Goal: Find specific page/section: Find specific page/section

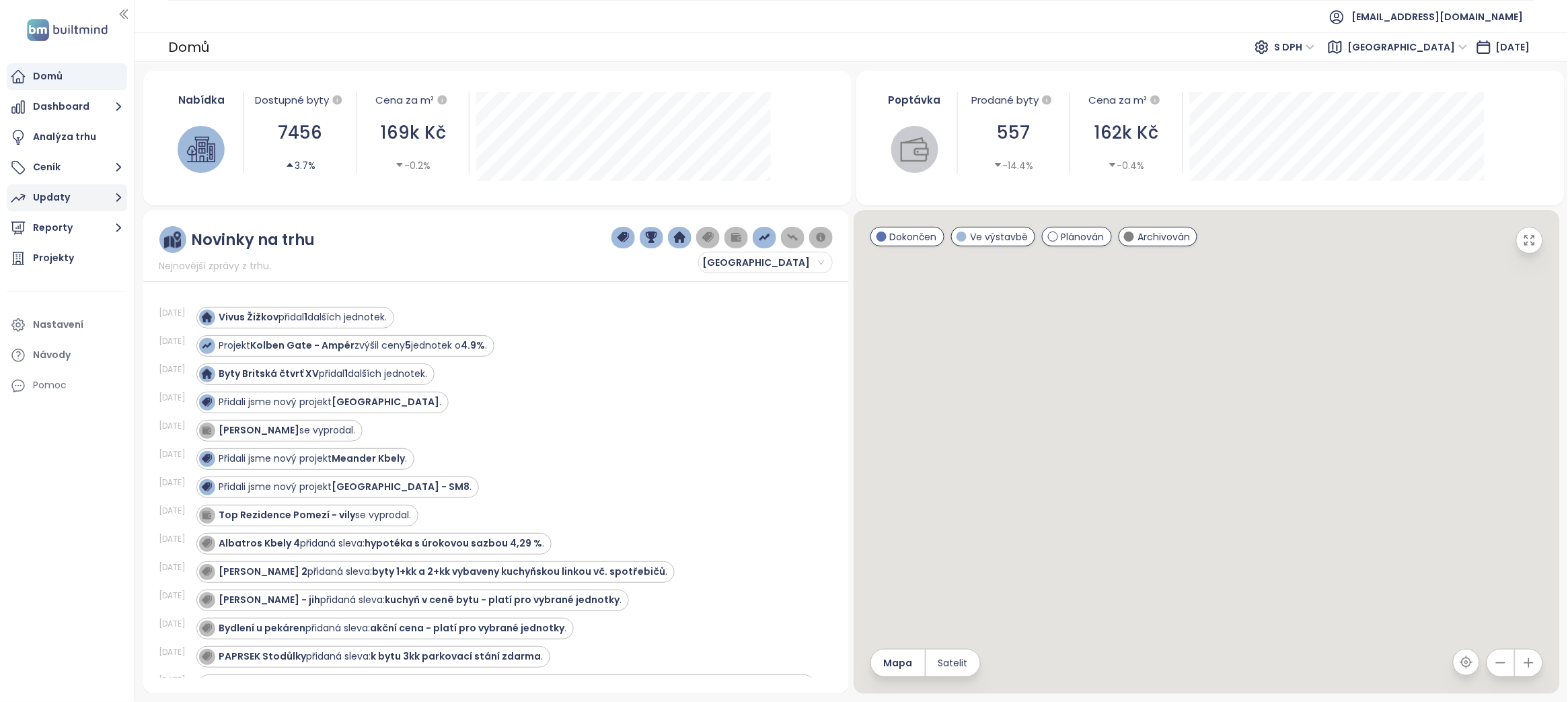
click at [74, 198] on button "Updaty" at bounding box center [67, 198] width 120 height 27
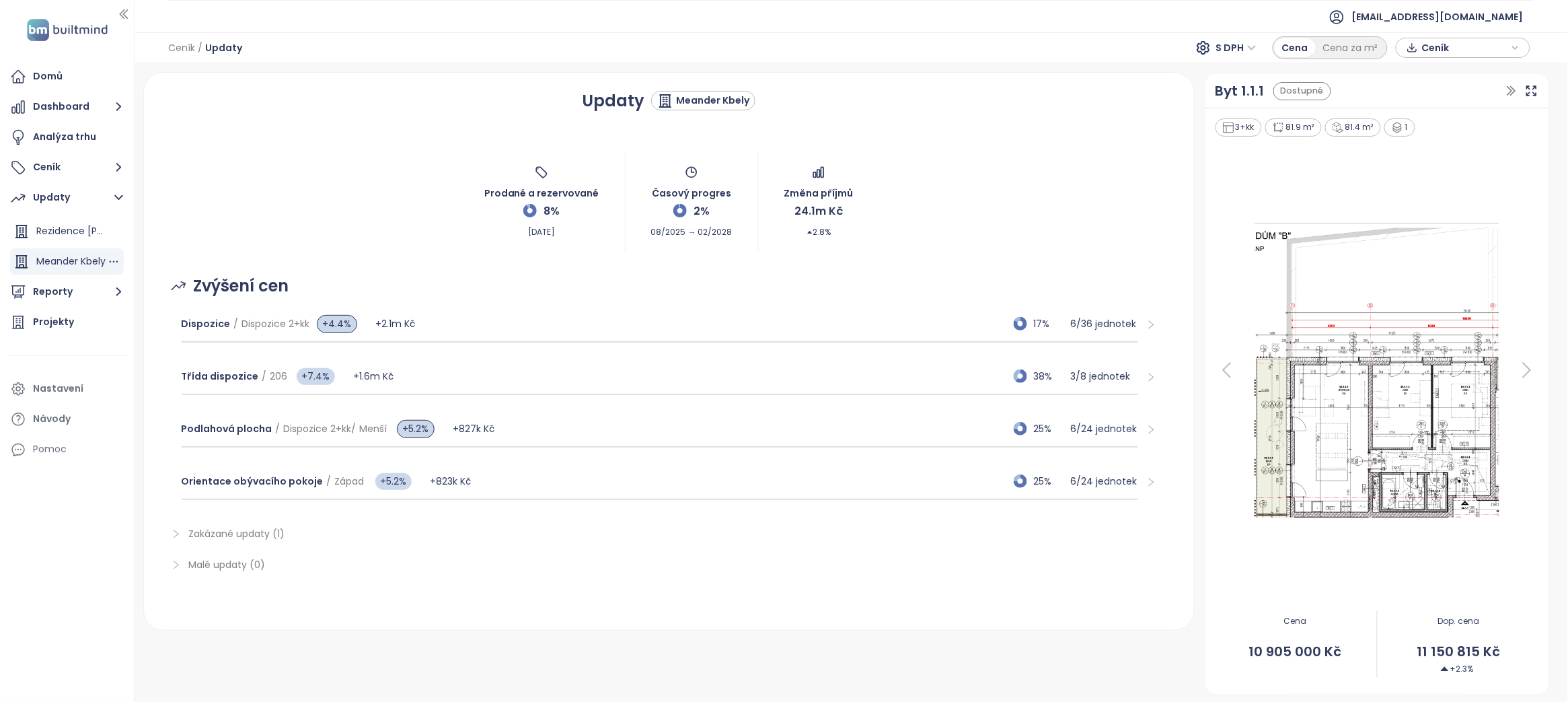
click at [50, 263] on span "Meander Kbely" at bounding box center [71, 261] width 69 height 14
click at [89, 268] on span "Meander Kbely" at bounding box center [71, 261] width 69 height 14
click at [66, 263] on span "Meander Kbely" at bounding box center [71, 261] width 69 height 14
click at [71, 168] on button "Ceník" at bounding box center [67, 167] width 120 height 27
